Goal: Navigation & Orientation: Find specific page/section

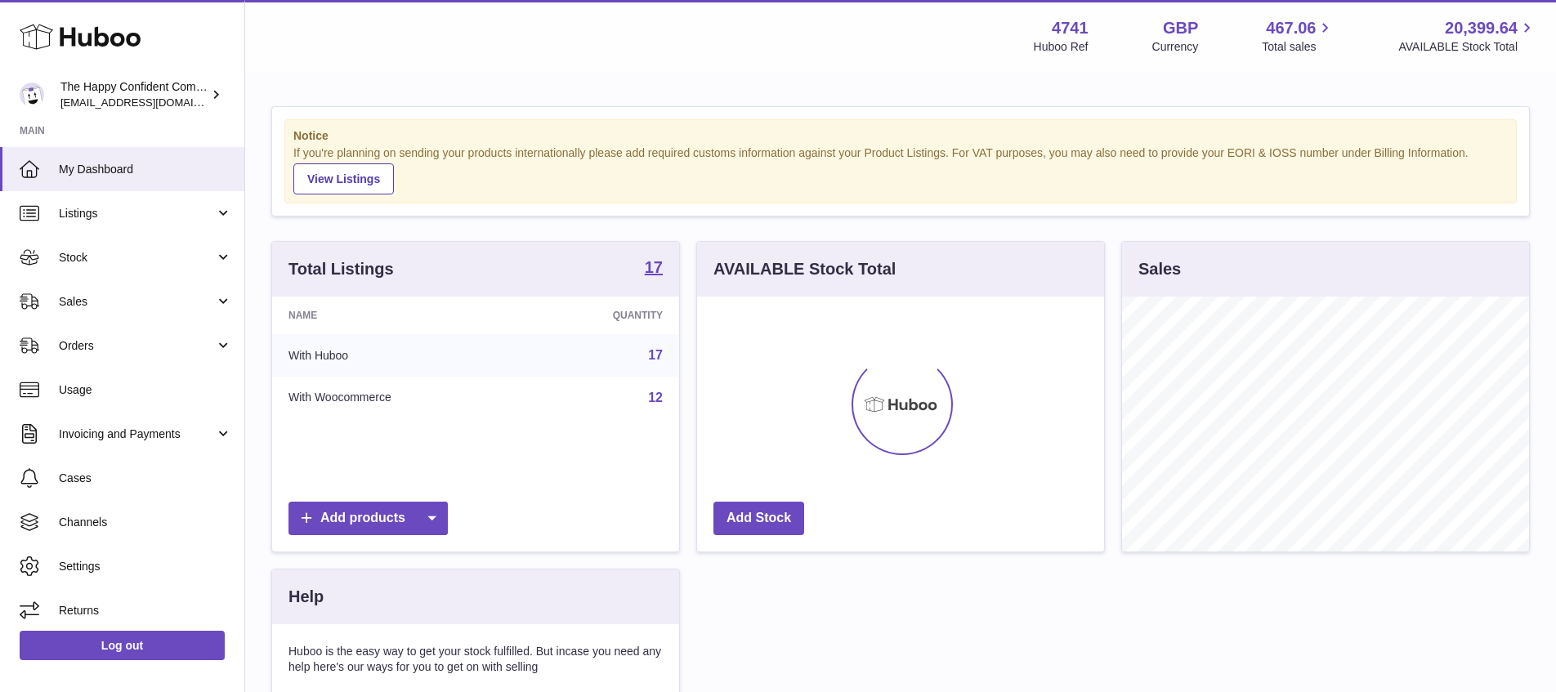
scroll to position [255, 407]
click at [74, 302] on span "Sales" at bounding box center [137, 302] width 156 height 16
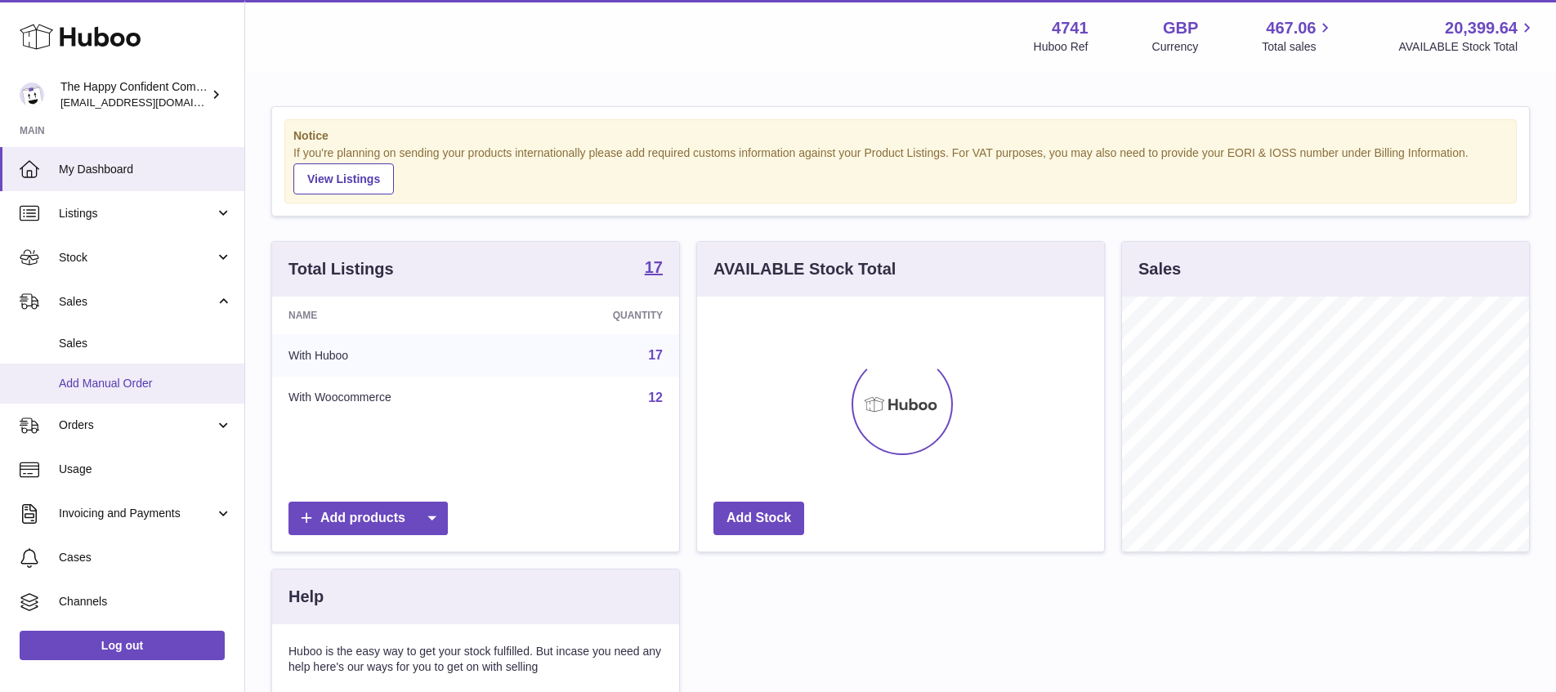
click at [96, 386] on span "Add Manual Order" at bounding box center [145, 384] width 173 height 16
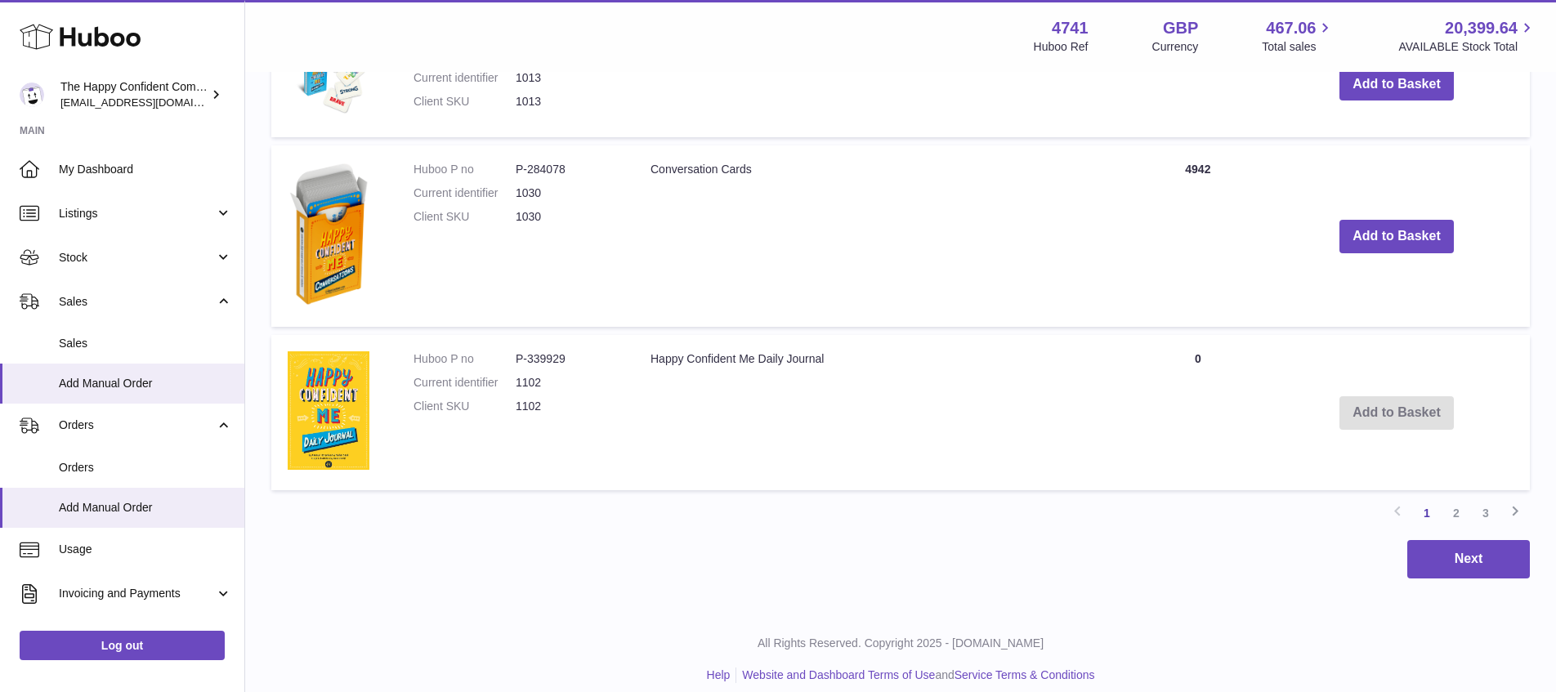
scroll to position [1446, 0]
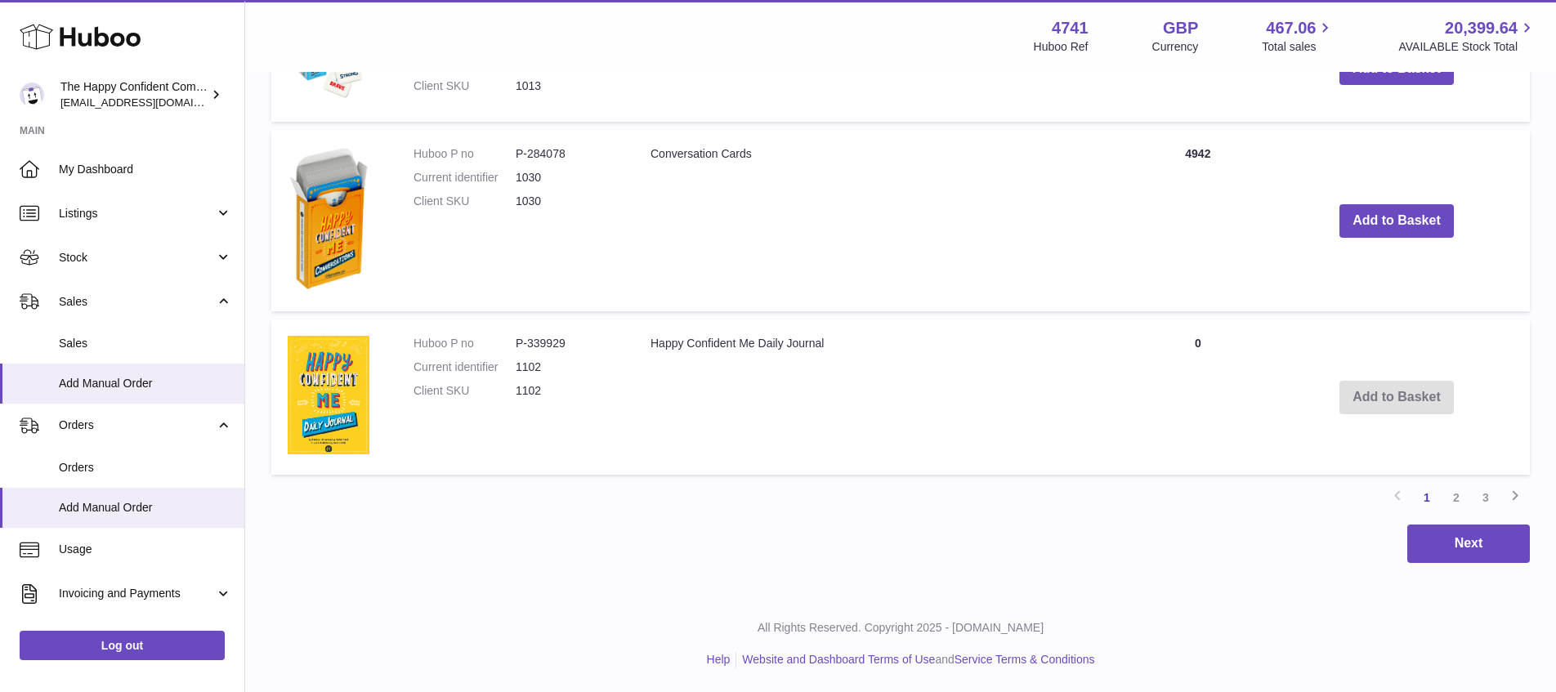
click at [1459, 493] on link "2" at bounding box center [1456, 497] width 29 height 29
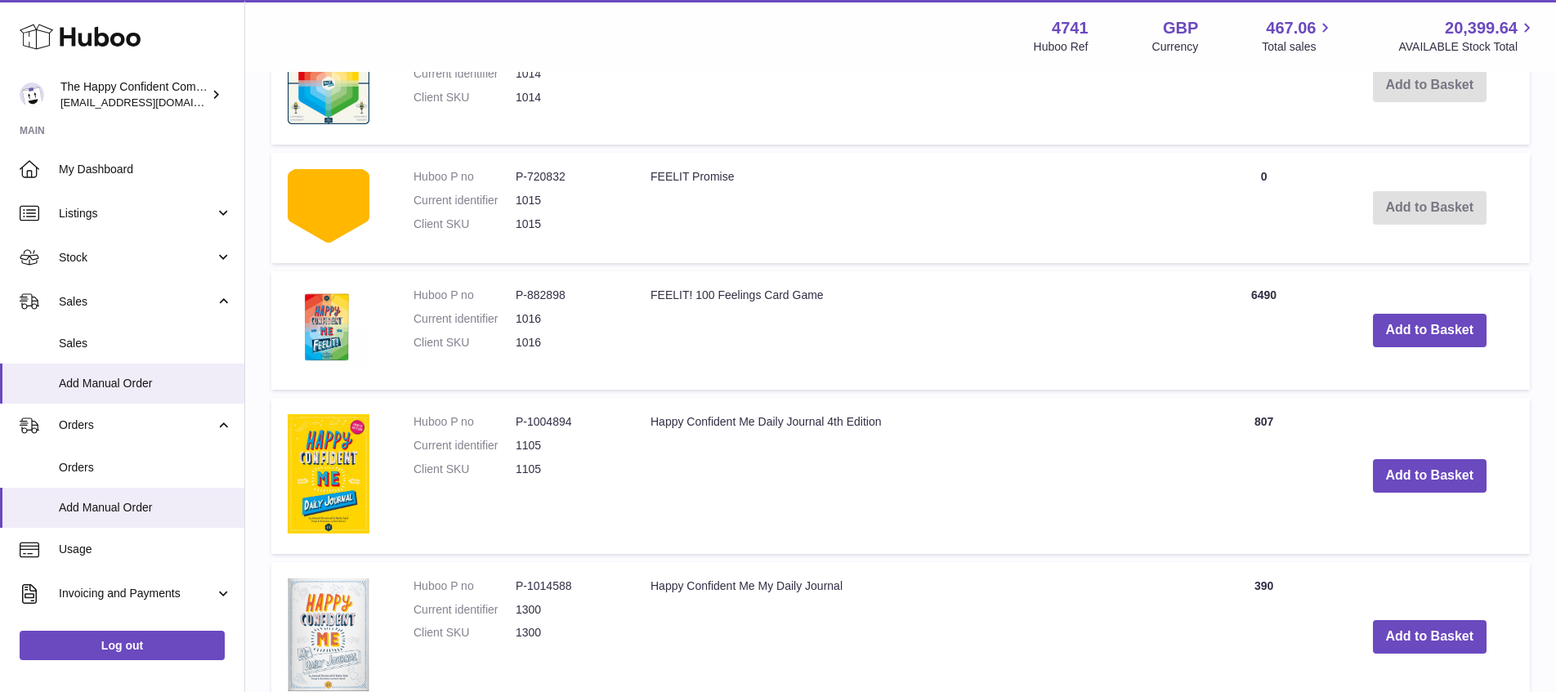
scroll to position [1539, 0]
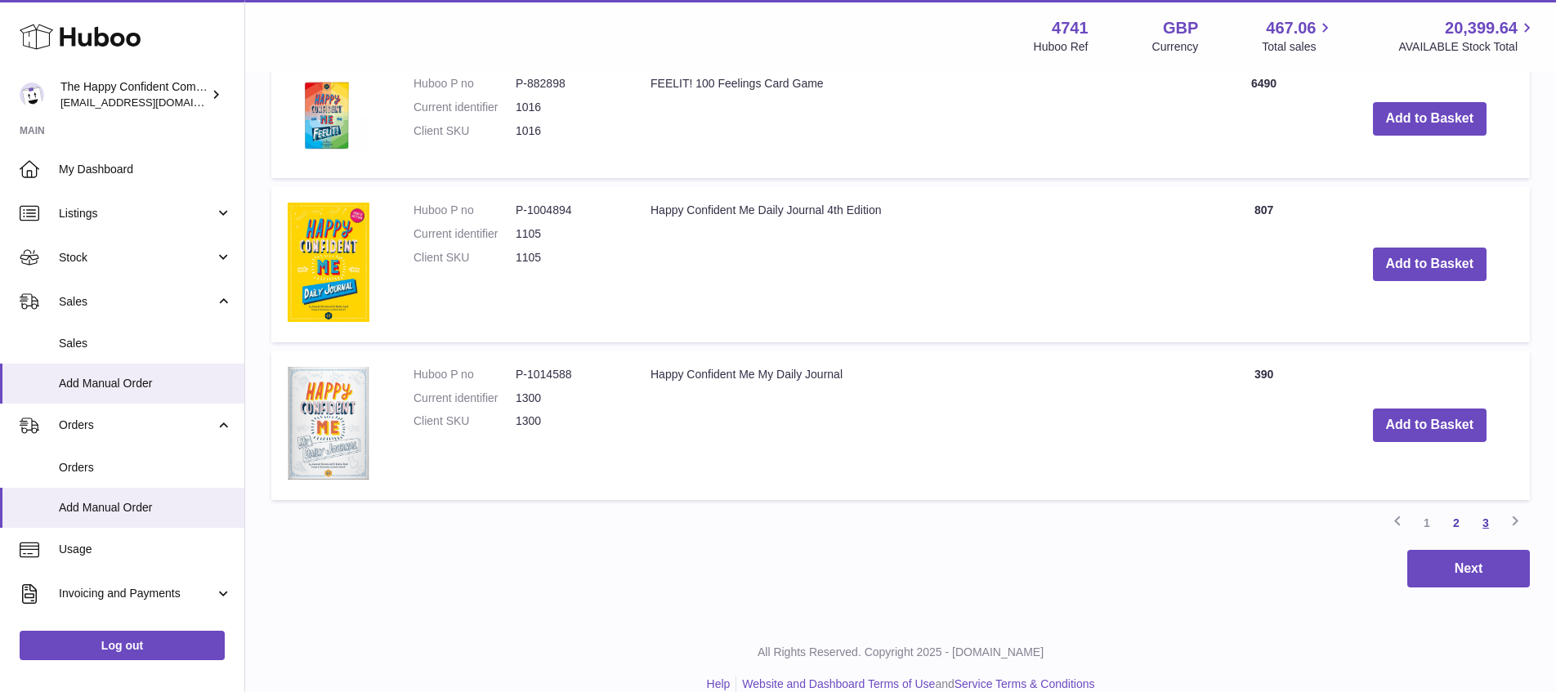
click at [1486, 517] on link "3" at bounding box center [1485, 522] width 29 height 29
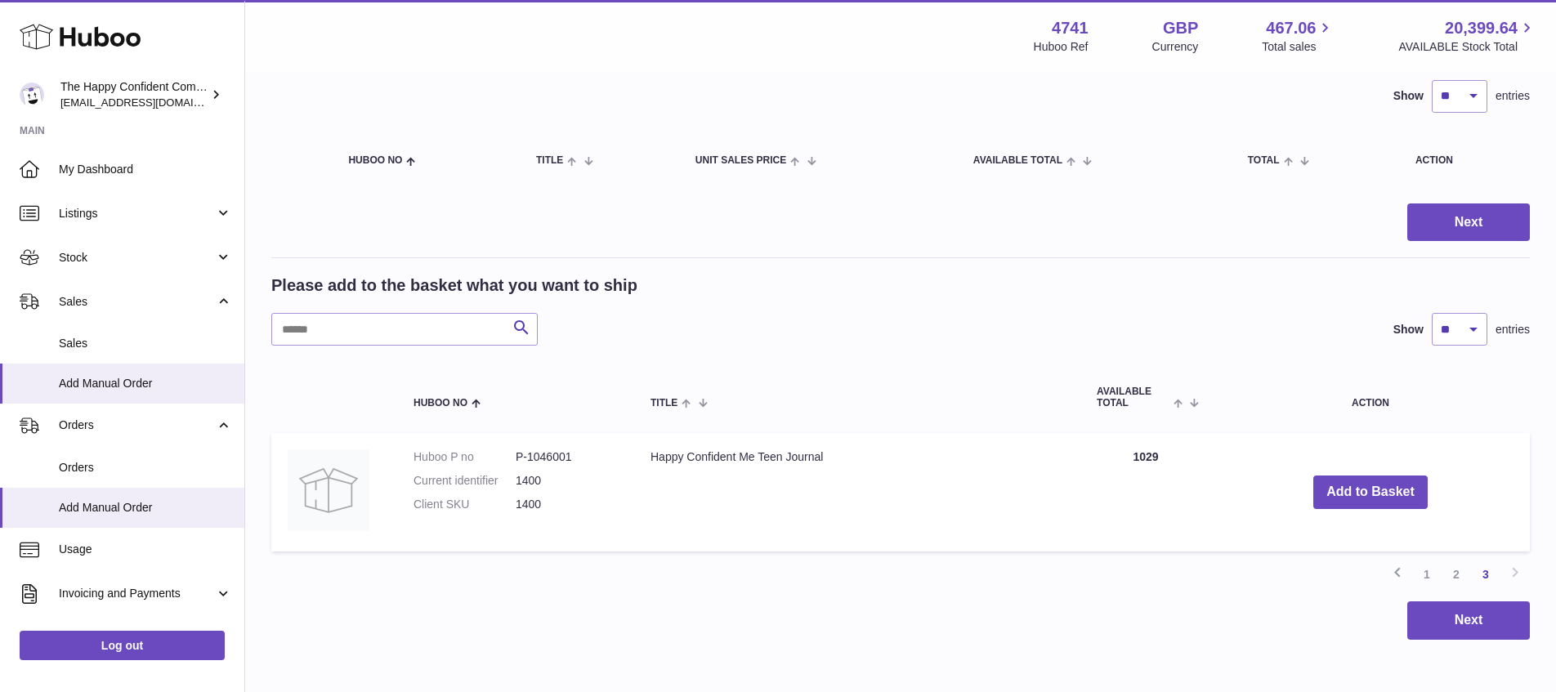
scroll to position [124, 0]
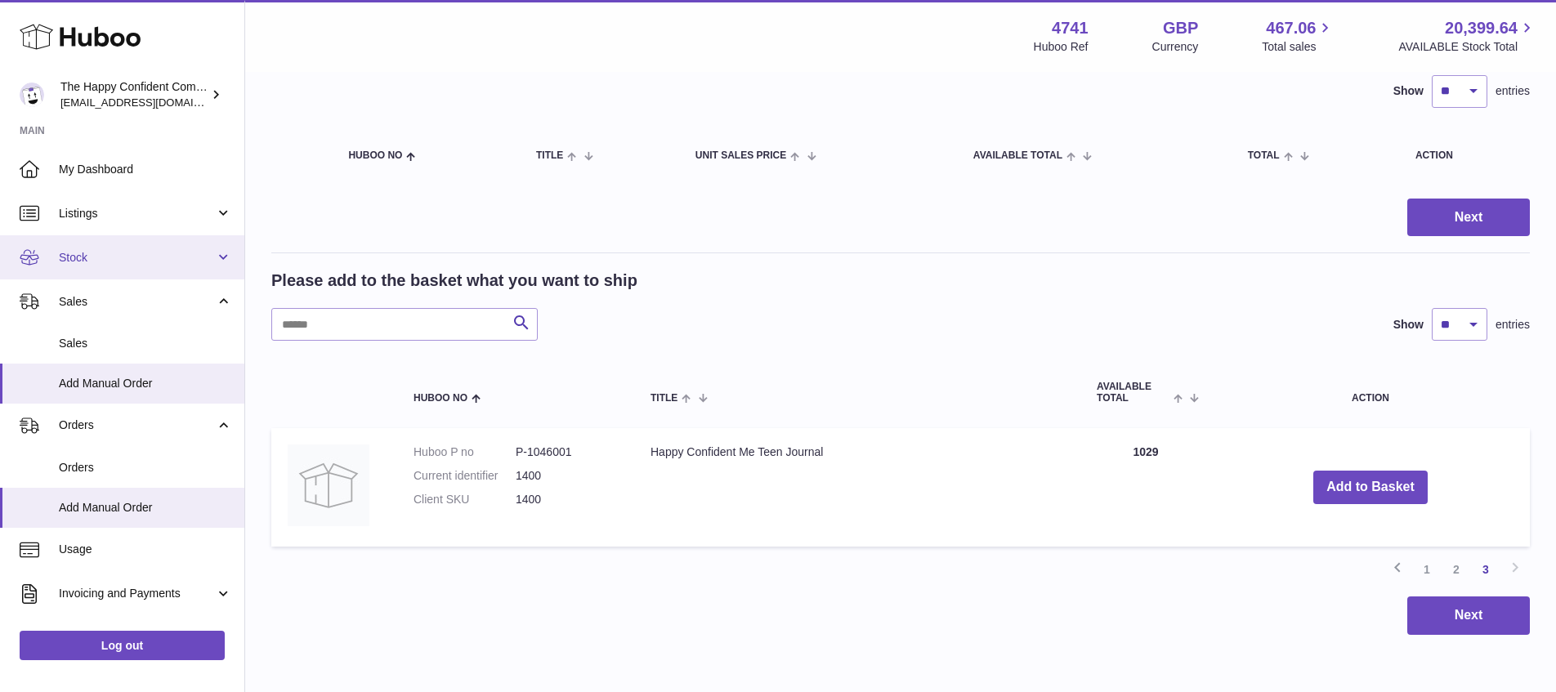
click at [61, 254] on span "Stock" at bounding box center [137, 258] width 156 height 16
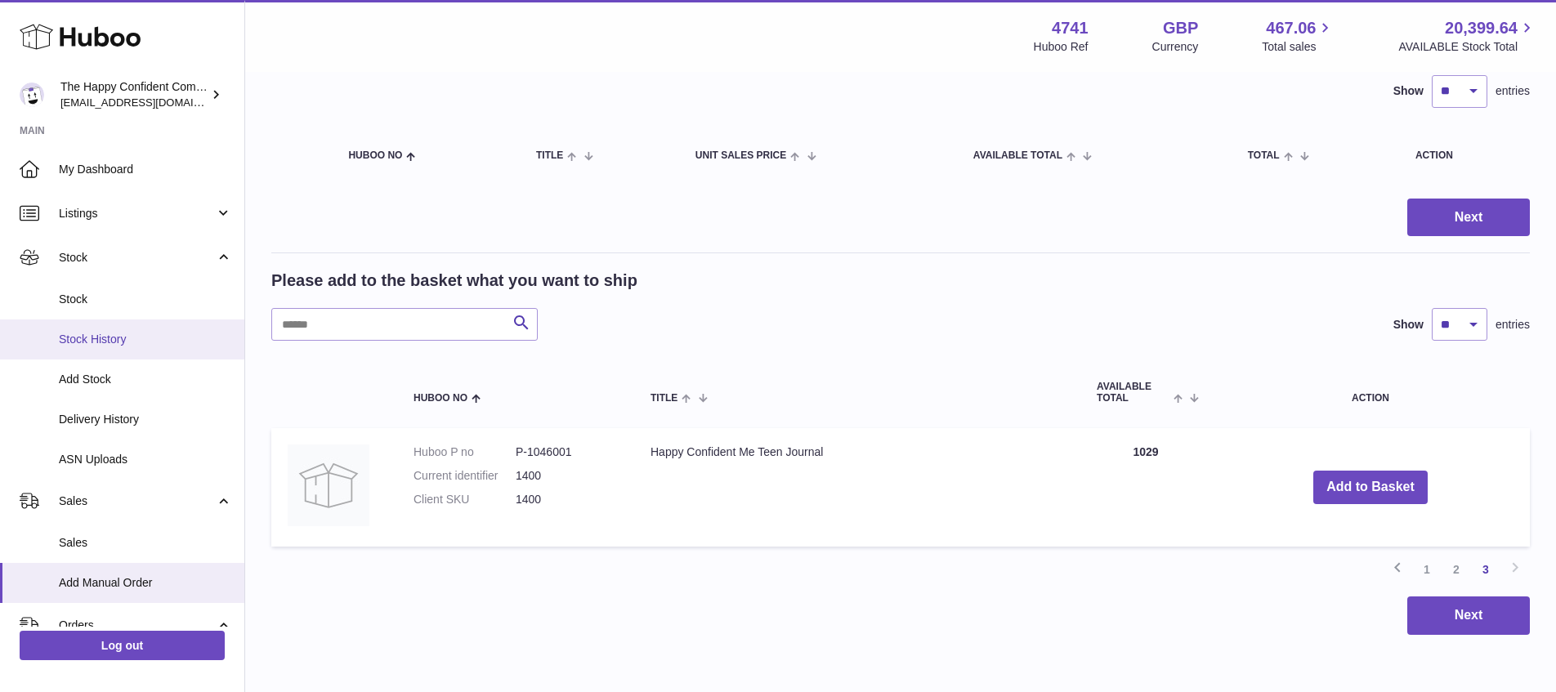
click at [84, 341] on span "Stock History" at bounding box center [145, 340] width 173 height 16
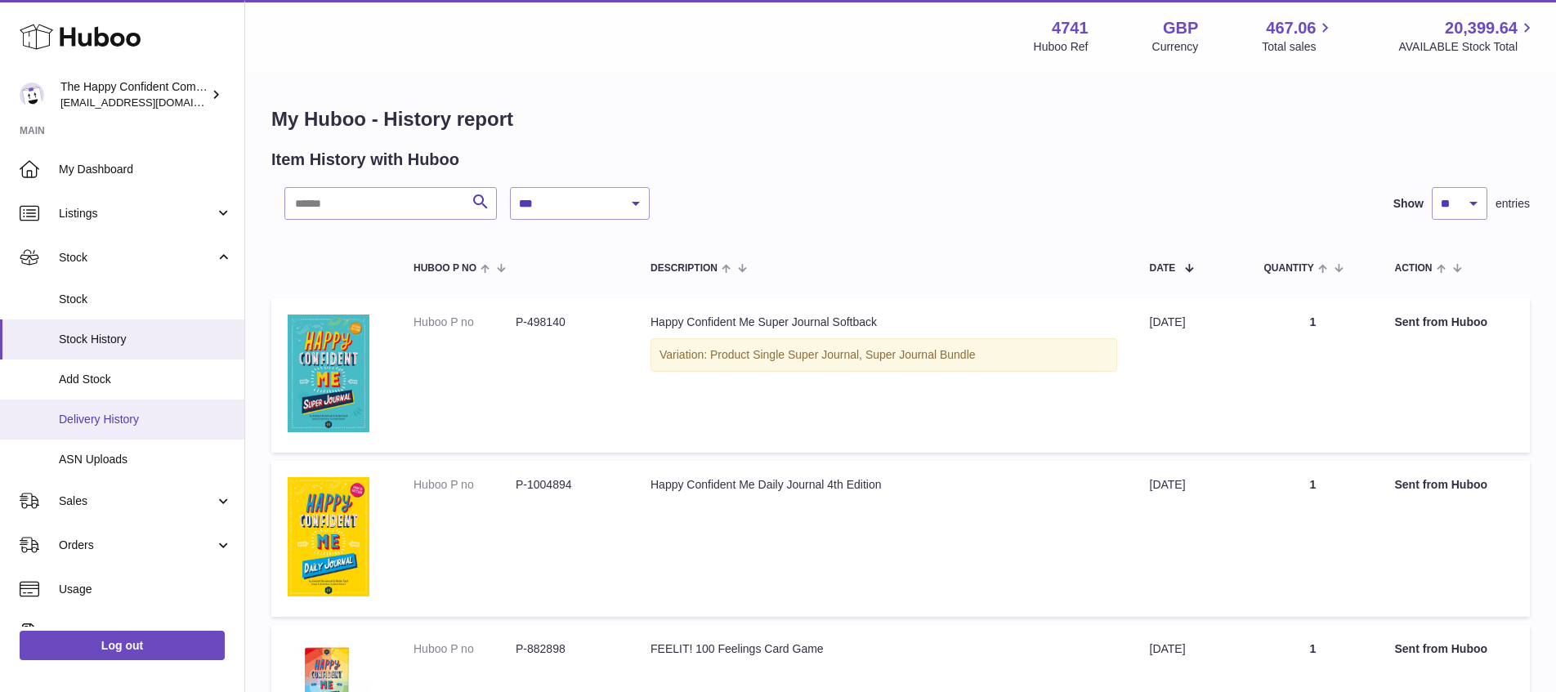
click at [92, 415] on span "Delivery History" at bounding box center [145, 420] width 173 height 16
